Goal: Task Accomplishment & Management: Manage account settings

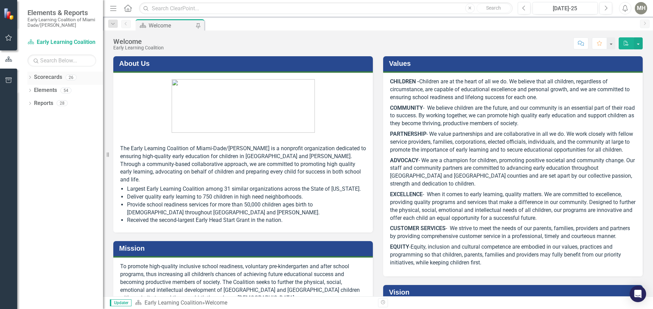
click at [32, 78] on icon "Dropdown" at bounding box center [29, 78] width 5 height 4
click at [35, 89] on icon "Dropdown" at bounding box center [33, 90] width 5 height 4
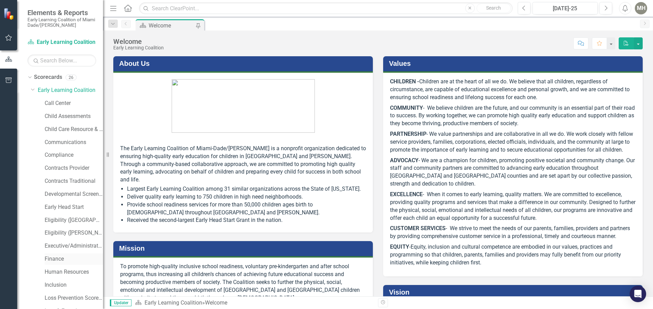
click at [55, 258] on link "Finance" at bounding box center [74, 260] width 58 height 8
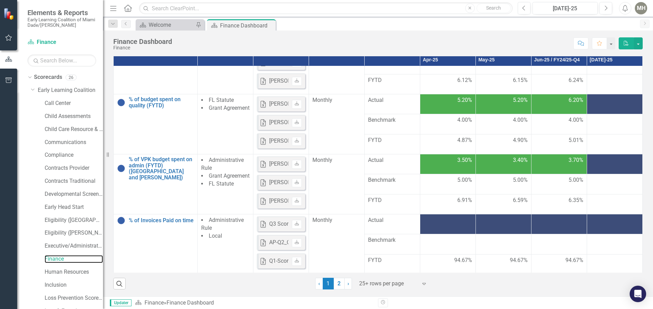
scroll to position [172, 0]
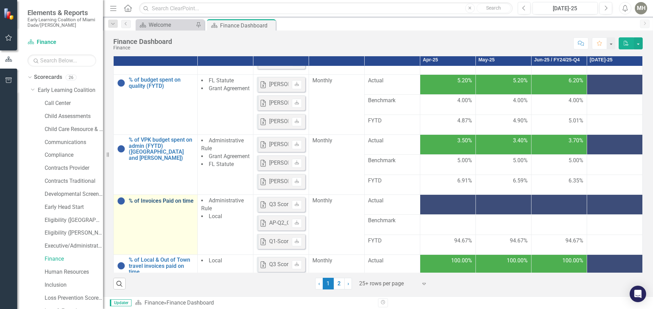
click at [147, 200] on link "% of Invoices Paid on time" at bounding box center [161, 201] width 65 height 6
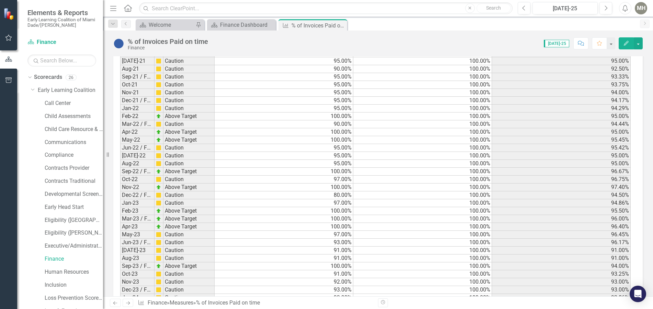
scroll to position [994, 0]
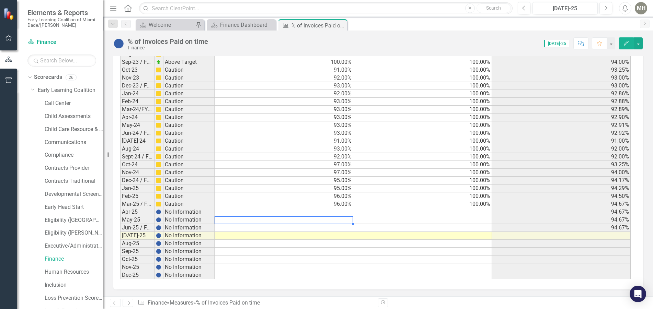
click at [338, 217] on td at bounding box center [284, 220] width 139 height 8
click at [339, 212] on td at bounding box center [284, 212] width 139 height 8
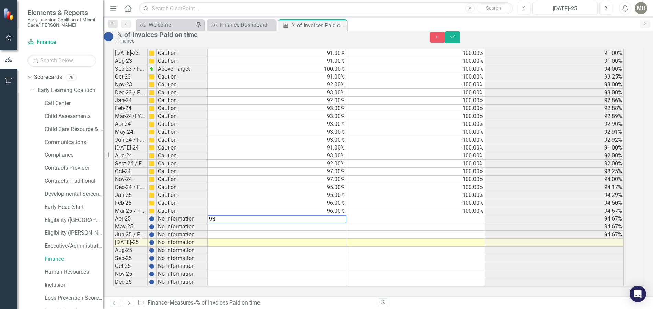
scroll to position [995, 0]
drag, startPoint x: 298, startPoint y: 214, endPoint x: 196, endPoint y: 204, distance: 102.6
type textarea "93.00"
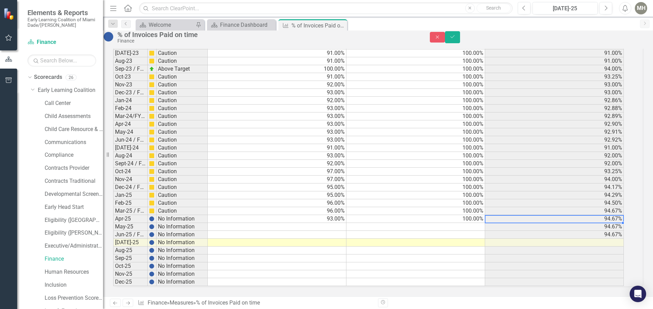
click at [329, 223] on td at bounding box center [277, 227] width 139 height 8
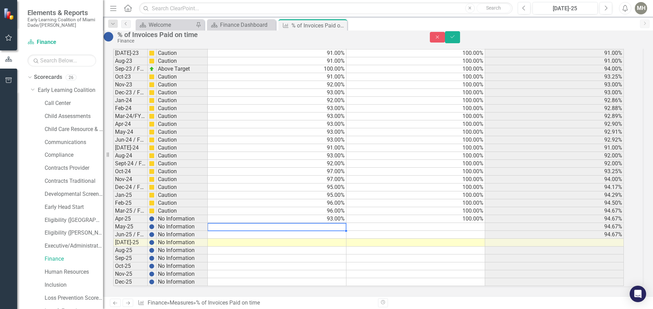
click at [338, 223] on td at bounding box center [277, 227] width 139 height 8
click at [343, 223] on td at bounding box center [277, 227] width 139 height 8
type textarea "94.00"
click at [233, 223] on td "94.00%" at bounding box center [277, 227] width 139 height 8
click at [311, 231] on td at bounding box center [277, 235] width 139 height 8
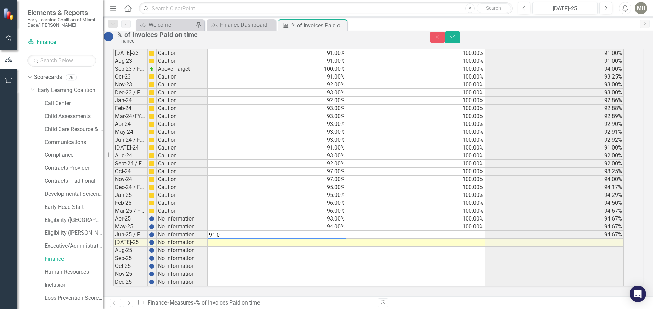
type textarea "91.00"
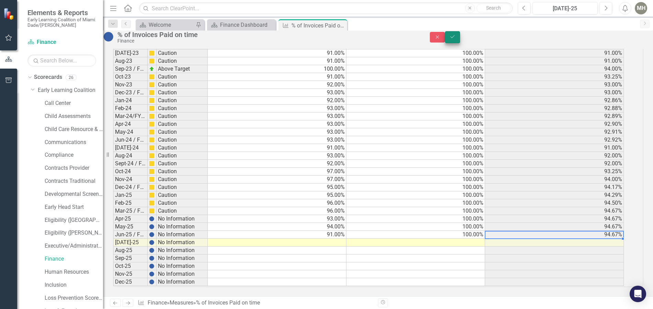
type textarea "100.00"
click at [460, 37] on button "Save" at bounding box center [452, 37] width 15 height 12
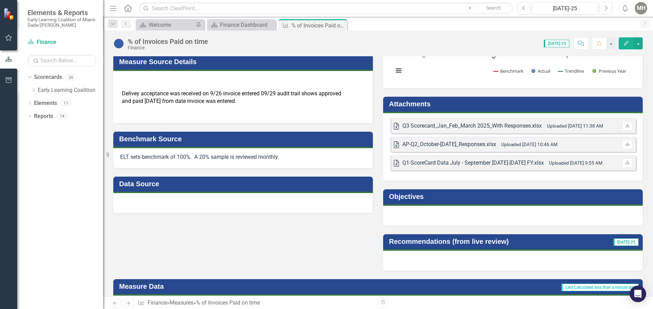
scroll to position [0, 0]
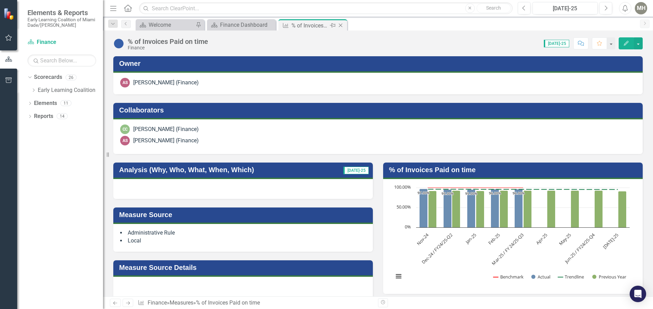
click at [341, 27] on icon "Close" at bounding box center [340, 25] width 7 height 5
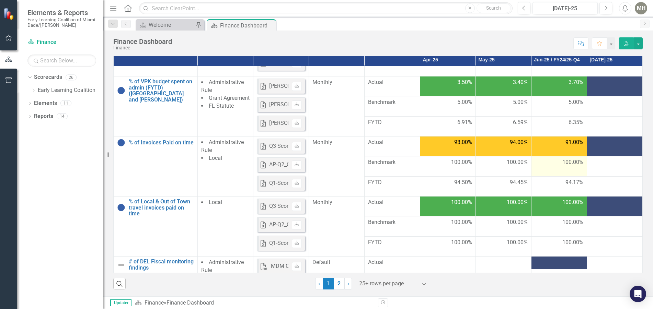
scroll to position [240, 0]
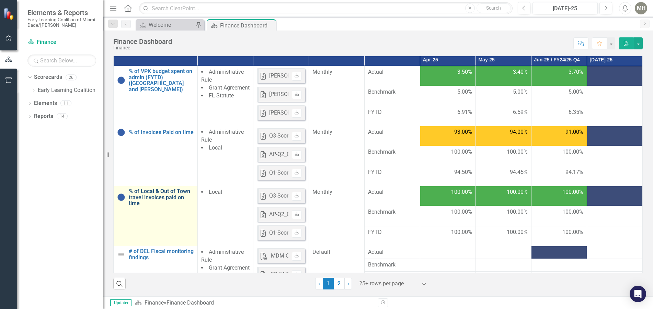
click at [166, 194] on link "% of Local & Out of Town travel invoices paid on time" at bounding box center [161, 198] width 65 height 18
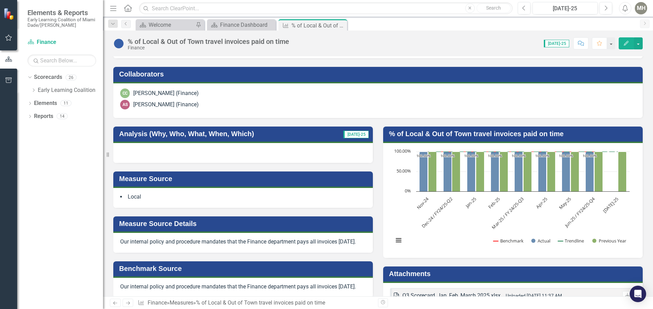
scroll to position [34, 0]
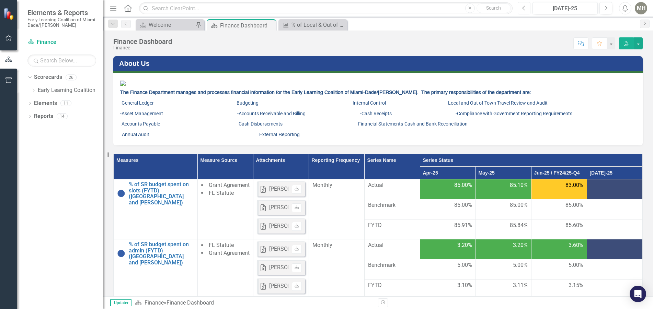
click at [523, 6] on icon "Previous" at bounding box center [524, 8] width 4 height 6
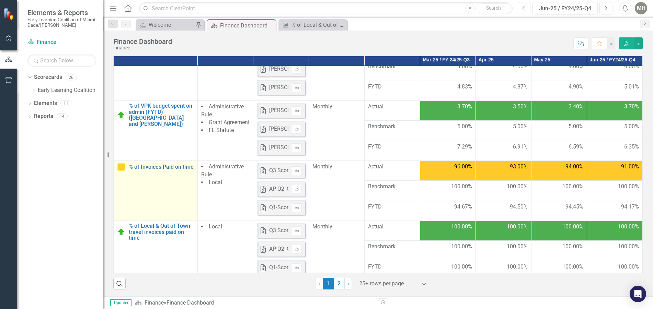
scroll to position [206, 0]
click at [154, 164] on link "% of Invoices Paid on time" at bounding box center [161, 167] width 65 height 6
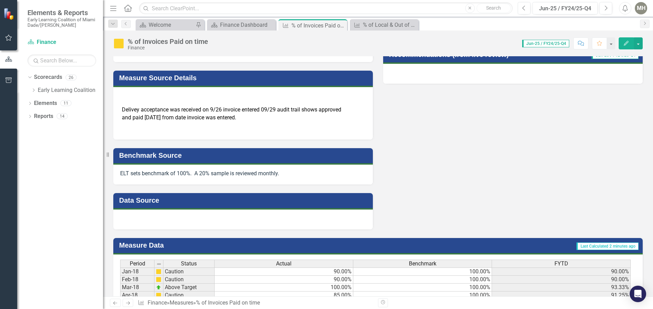
scroll to position [378, 0]
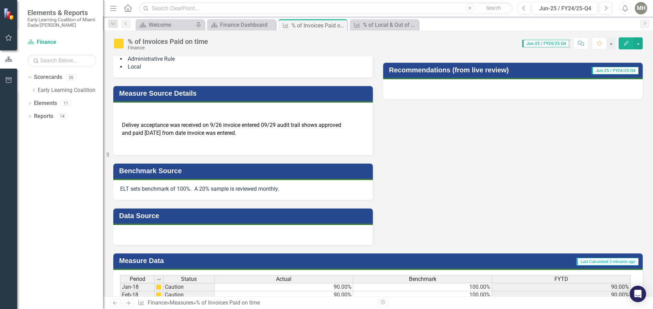
click at [229, 147] on p at bounding box center [243, 143] width 246 height 9
click at [183, 95] on h3 "Measure Source Details" at bounding box center [244, 94] width 250 height 8
click at [183, 92] on h3 "Measure Source Details" at bounding box center [244, 94] width 250 height 8
click at [136, 89] on td "Measure Source Details" at bounding box center [244, 94] width 250 height 13
click at [136, 93] on h3 "Measure Source Details" at bounding box center [244, 94] width 250 height 8
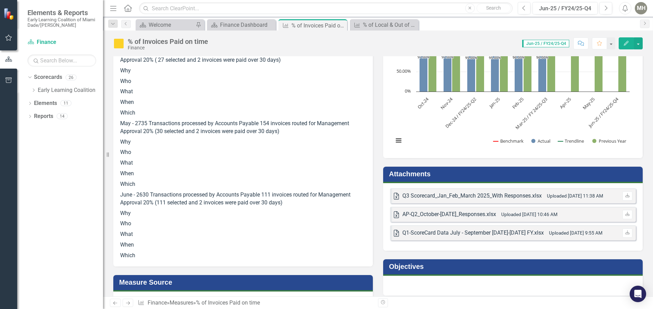
scroll to position [0, 0]
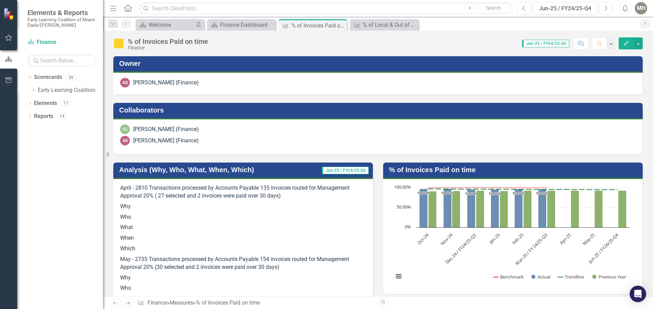
click at [124, 204] on p "Why" at bounding box center [243, 207] width 246 height 11
click at [120, 207] on p "Why" at bounding box center [243, 207] width 246 height 11
click at [341, 24] on icon "Close" at bounding box center [340, 25] width 7 height 5
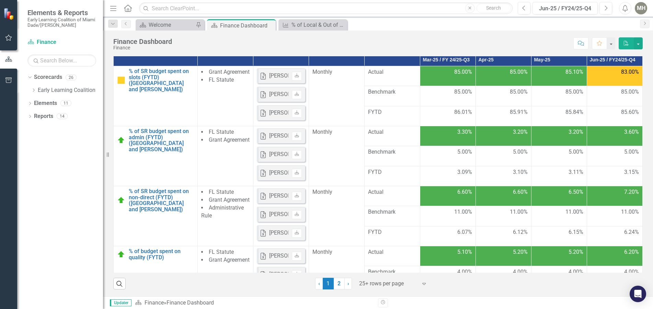
scroll to position [69, 0]
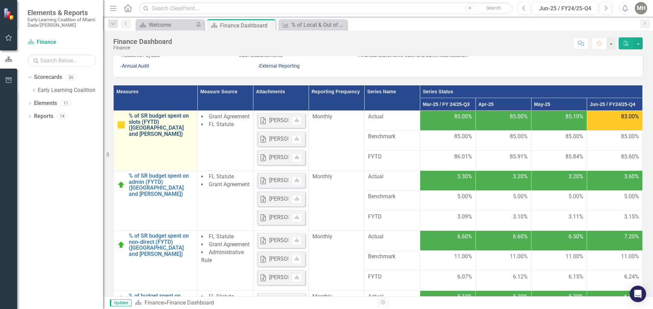
click at [165, 137] on link "% of SR budget spent on slots (FYTD) ([GEOGRAPHIC_DATA] and [PERSON_NAME])" at bounding box center [161, 125] width 65 height 24
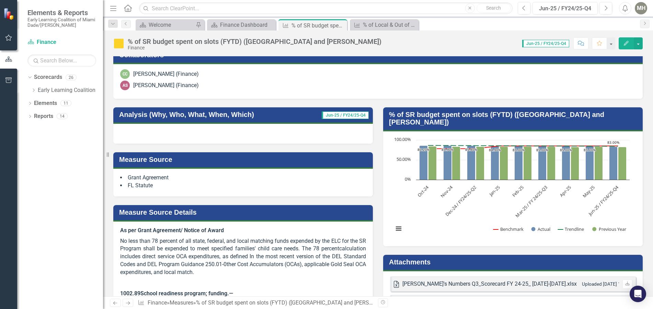
scroll to position [172, 0]
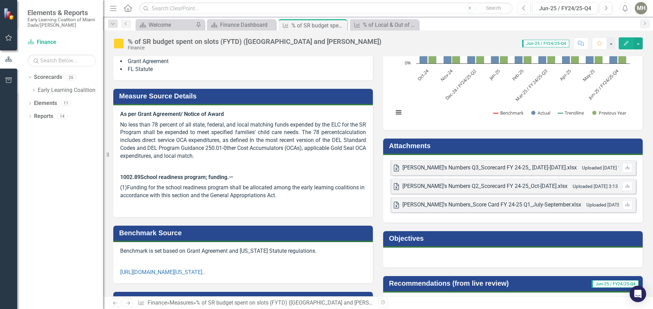
click at [406, 142] on h3 "Attachments" at bounding box center [514, 146] width 250 height 8
click at [423, 142] on h3 "Attachments" at bounding box center [514, 146] width 250 height 8
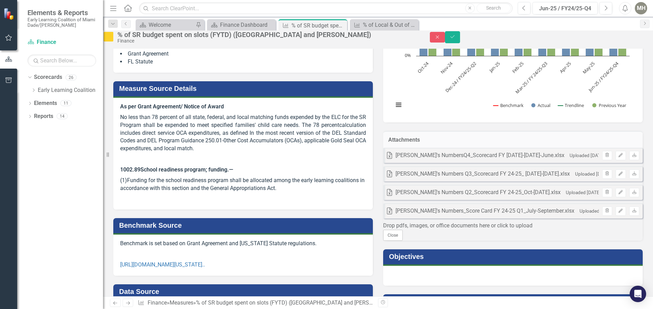
click at [464, 160] on div "Laura's NumbersQ4_Scorecard FY 24-25 April-June.xlsx" at bounding box center [480, 156] width 169 height 8
click at [605, 158] on icon "Trash" at bounding box center [607, 156] width 5 height 4
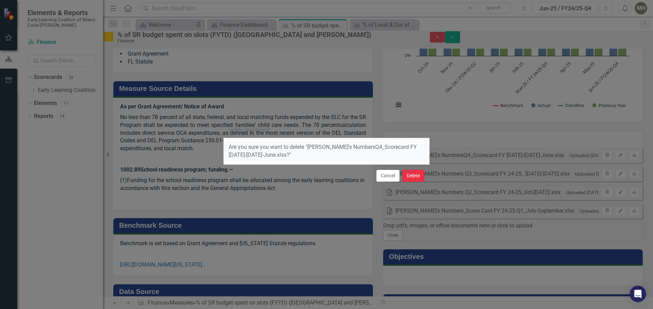
click at [418, 177] on button "Delete" at bounding box center [414, 176] width 22 height 12
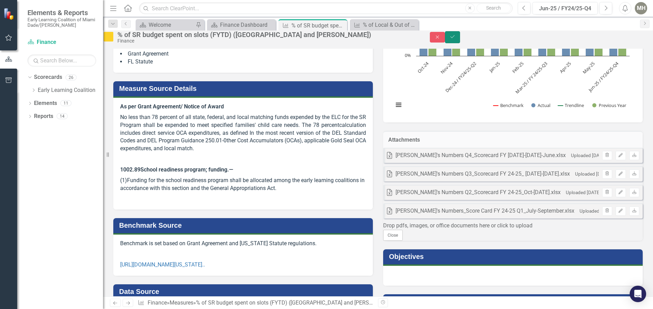
click at [456, 39] on icon "Save" at bounding box center [453, 36] width 6 height 5
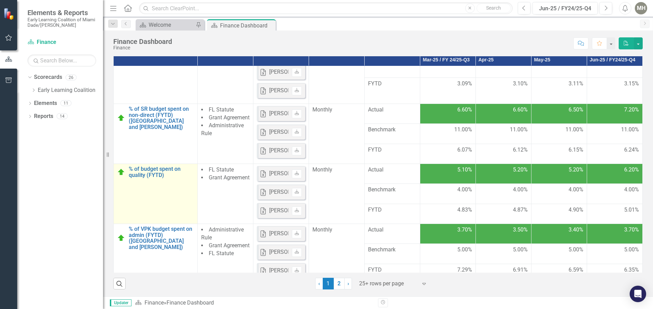
scroll to position [103, 0]
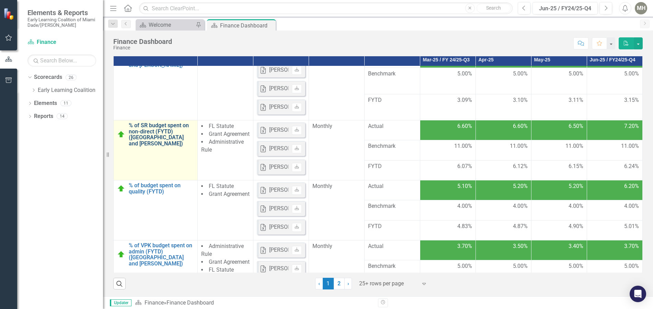
click at [144, 147] on link "% of SR budget spent on non-direct (FYTD) ([GEOGRAPHIC_DATA] and [PERSON_NAME])" at bounding box center [161, 135] width 65 height 24
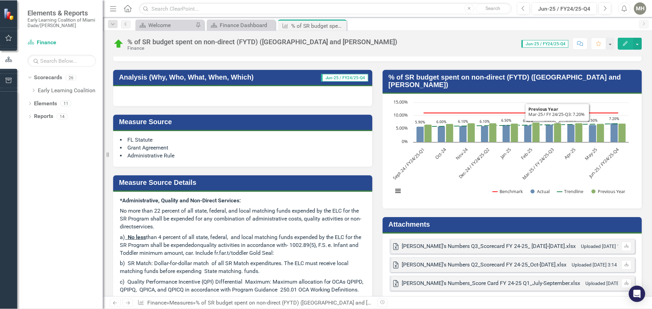
scroll to position [137, 0]
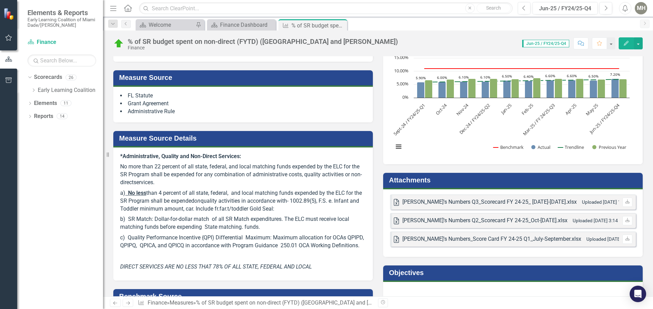
click at [423, 177] on h3 "Attachments" at bounding box center [514, 181] width 250 height 8
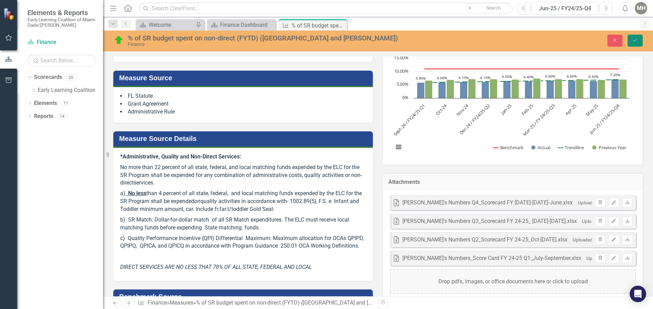
click at [637, 40] on icon "Save" at bounding box center [635, 40] width 6 height 5
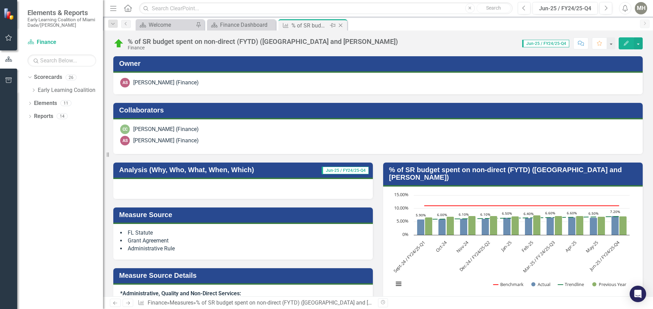
click at [341, 25] on icon "Close" at bounding box center [340, 25] width 7 height 5
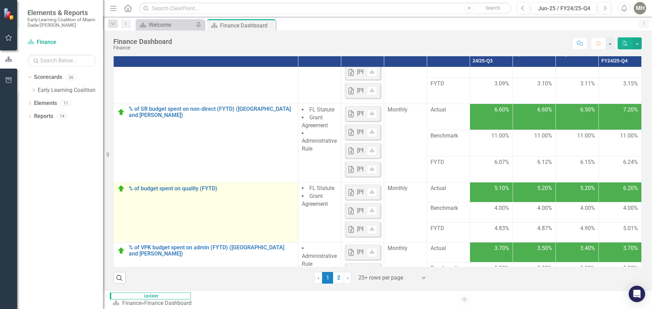
scroll to position [137, 0]
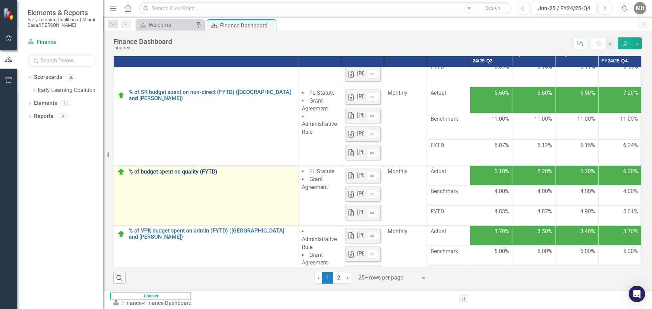
click at [154, 172] on link "% of budget spent on quality (FYTD)" at bounding box center [212, 172] width 166 height 6
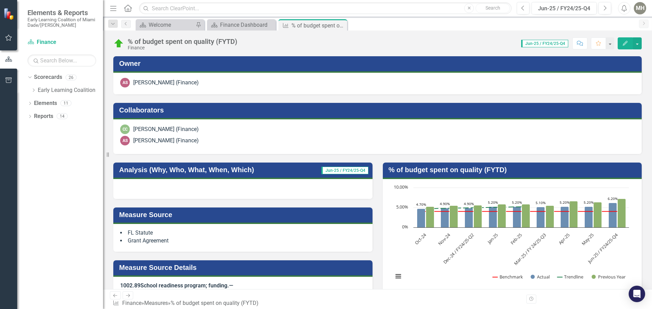
scroll to position [172, 0]
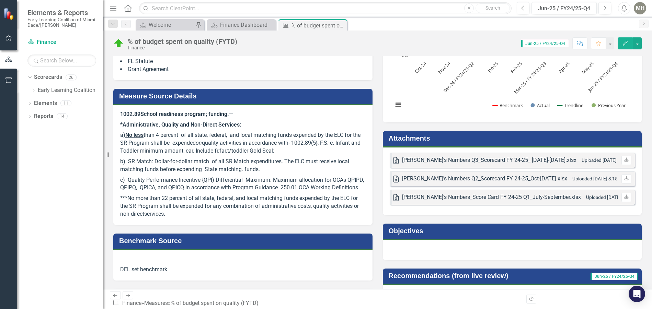
click at [414, 138] on h3 "Attachments" at bounding box center [514, 139] width 250 height 8
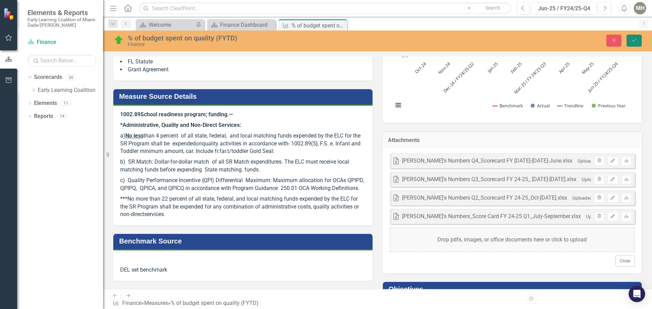
click at [633, 41] on icon "Save" at bounding box center [634, 40] width 6 height 5
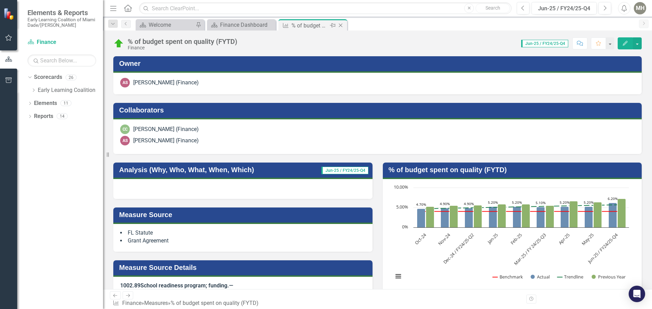
click at [339, 25] on icon "Close" at bounding box center [340, 25] width 7 height 5
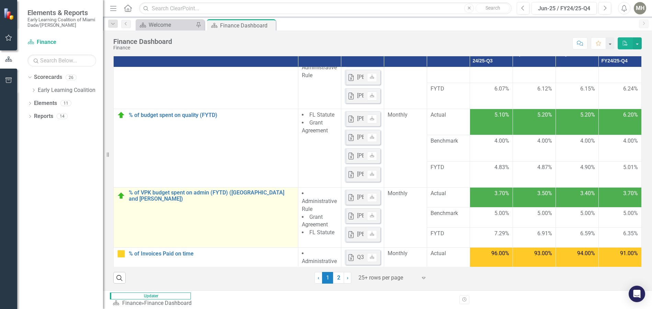
scroll to position [206, 0]
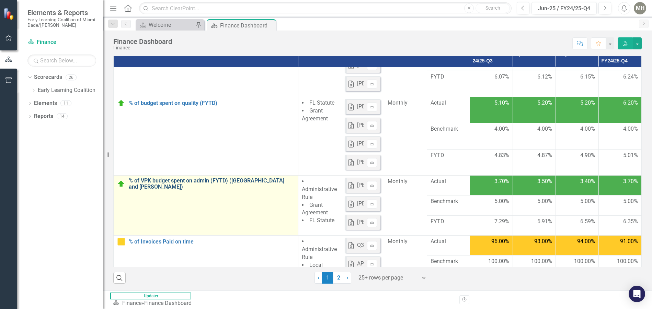
click at [145, 183] on link "% of VPK budget spent on admin (FYTD) ([GEOGRAPHIC_DATA] and [PERSON_NAME])" at bounding box center [212, 184] width 166 height 12
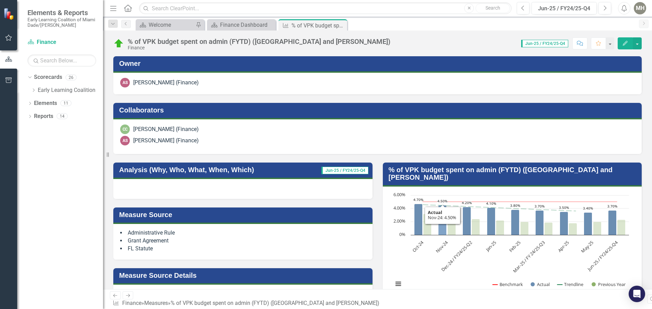
scroll to position [137, 0]
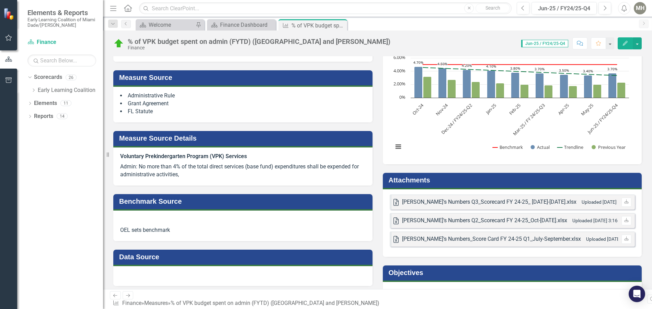
click at [408, 177] on h3 "Attachments" at bounding box center [514, 181] width 250 height 8
click at [409, 177] on h3 "Attachments" at bounding box center [514, 181] width 250 height 8
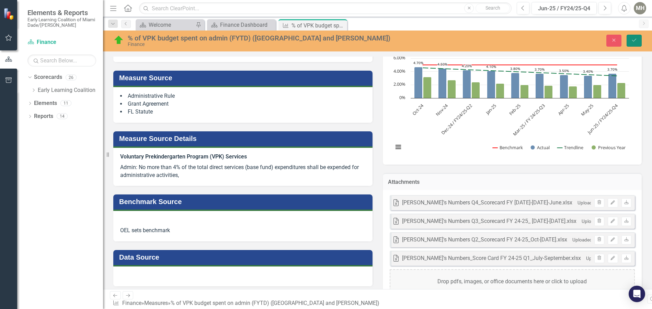
click at [636, 38] on icon "Save" at bounding box center [634, 40] width 6 height 5
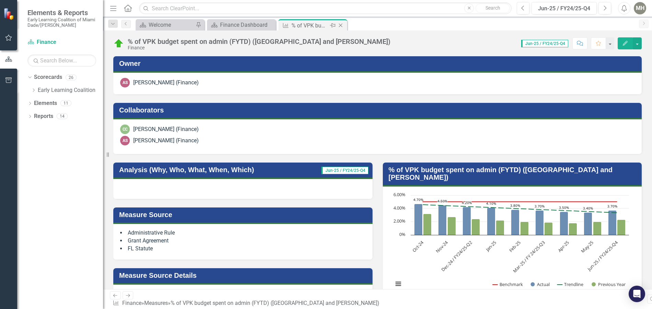
click at [340, 25] on icon "Close" at bounding box center [340, 25] width 7 height 5
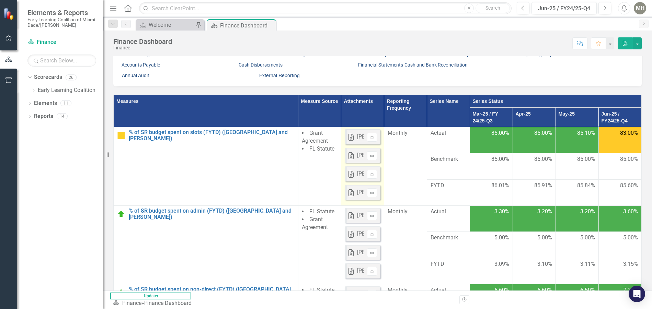
scroll to position [137, 0]
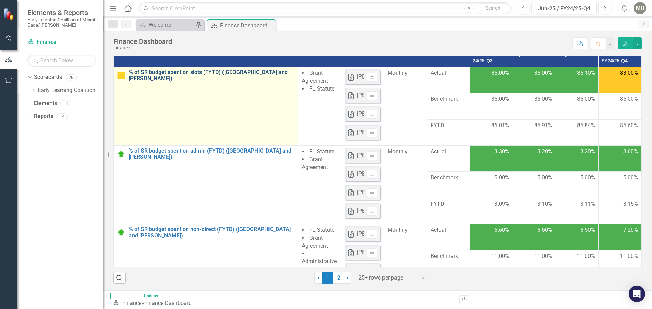
click at [159, 81] on link "% of SR budget spent on slots (FYTD) ([GEOGRAPHIC_DATA] and [PERSON_NAME])" at bounding box center [212, 75] width 166 height 12
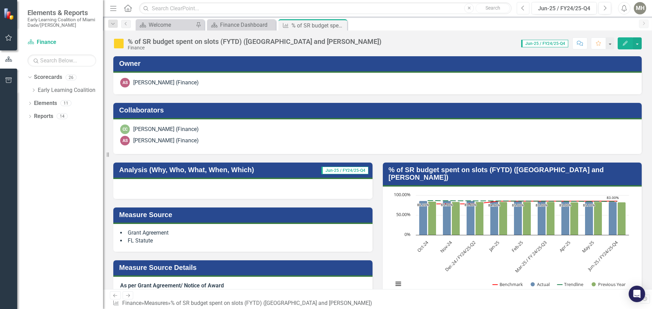
click at [523, 6] on icon "Previous" at bounding box center [523, 8] width 4 height 6
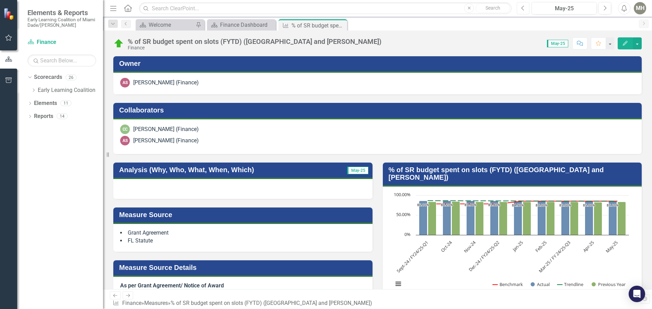
click at [523, 8] on icon "Previous" at bounding box center [523, 8] width 4 height 6
click at [524, 10] on icon "Previous" at bounding box center [523, 8] width 4 height 6
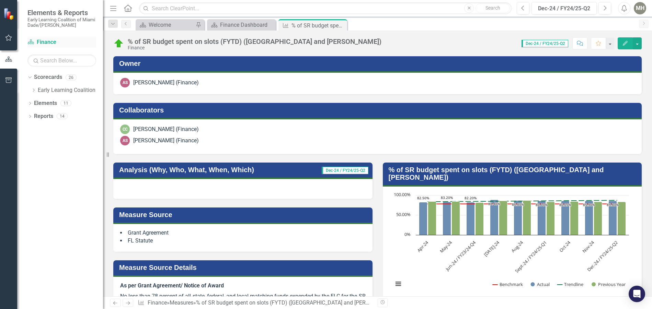
click at [40, 41] on link "Scorecard Finance" at bounding box center [61, 42] width 69 height 8
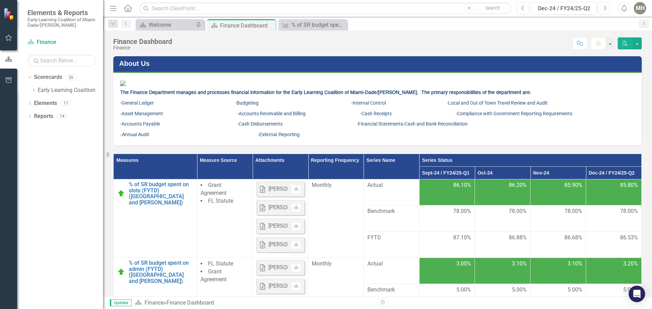
click at [606, 8] on icon "button" at bounding box center [605, 7] width 3 height 5
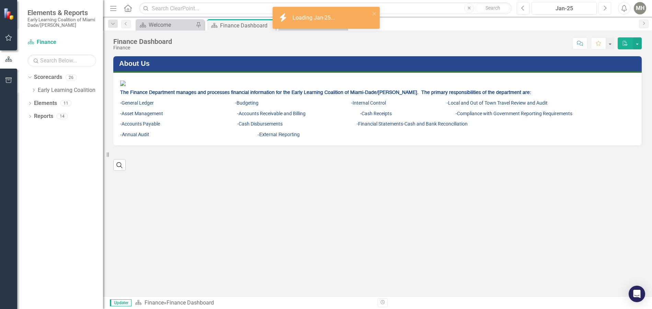
click at [605, 7] on icon "Next" at bounding box center [605, 8] width 4 height 6
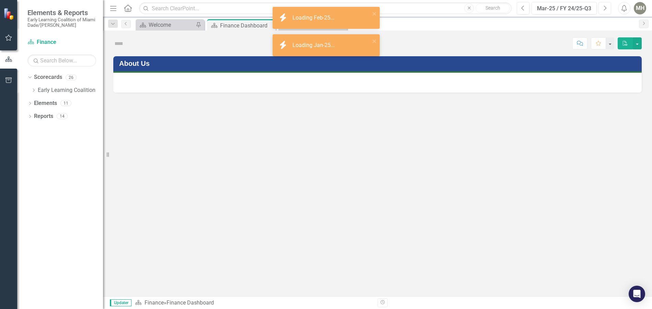
click at [605, 7] on icon "Next" at bounding box center [605, 8] width 4 height 6
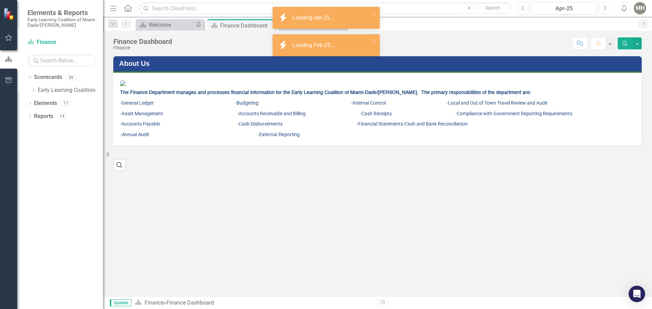
click at [605, 7] on icon "Next" at bounding box center [605, 8] width 4 height 6
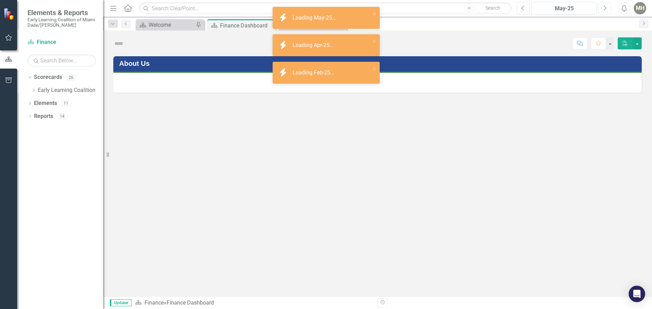
click at [605, 7] on icon "Next" at bounding box center [605, 8] width 4 height 6
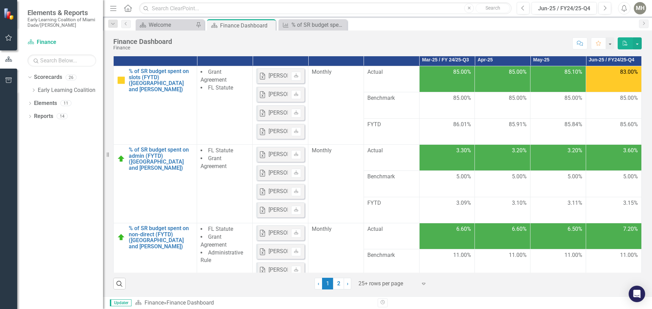
click at [639, 6] on div "MH" at bounding box center [640, 8] width 12 height 12
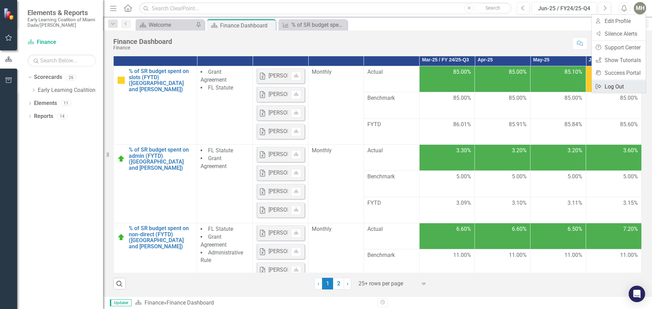
click at [618, 86] on link "Logout Log Out" at bounding box center [619, 86] width 54 height 13
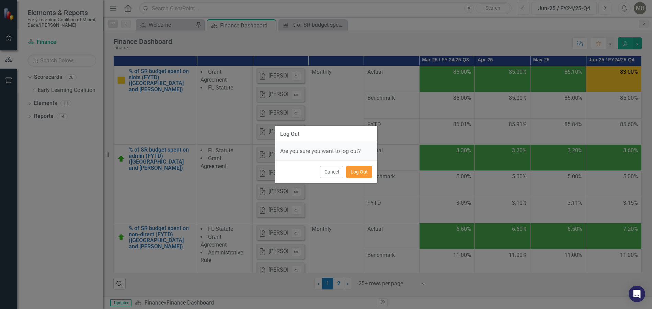
click at [357, 173] on button "Log Out" at bounding box center [359, 172] width 26 height 12
